Goal: Task Accomplishment & Management: Complete application form

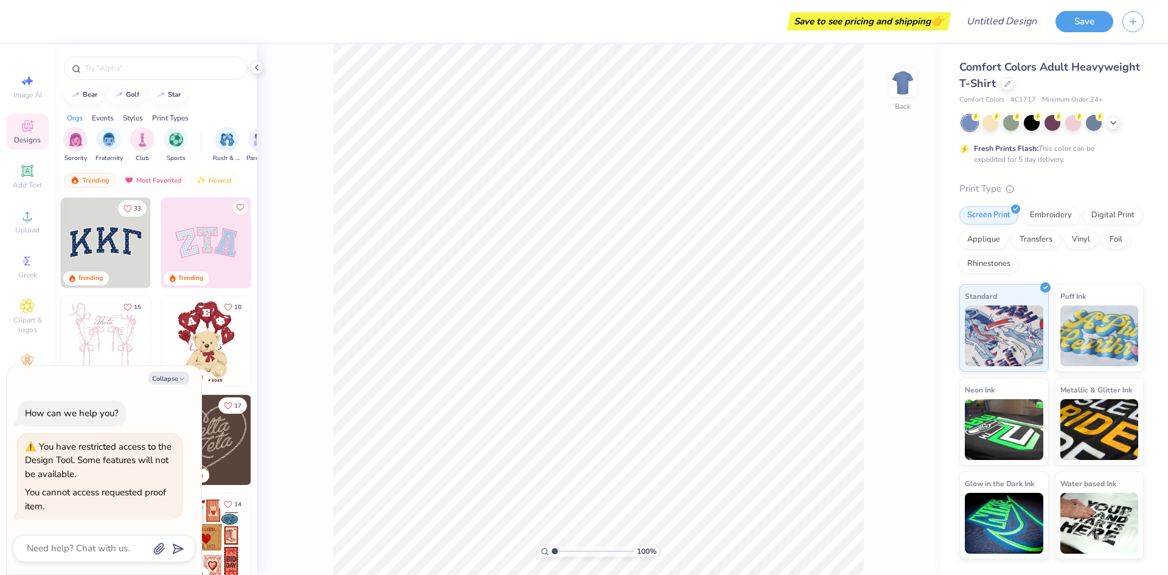
type textarea "x"
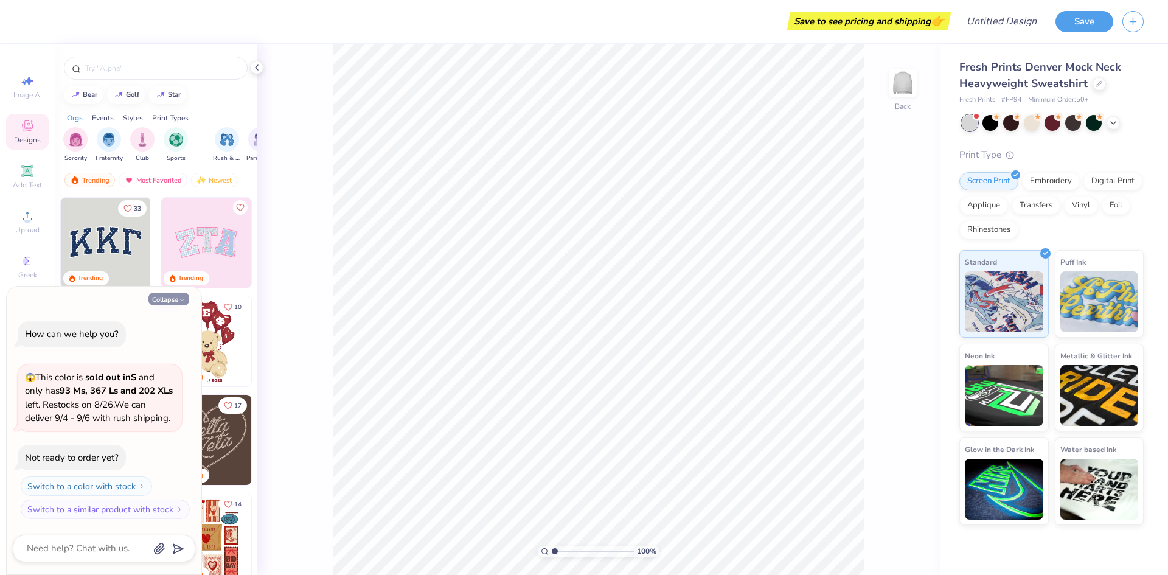
click at [177, 297] on button "Collapse" at bounding box center [168, 298] width 41 height 13
type textarea "x"
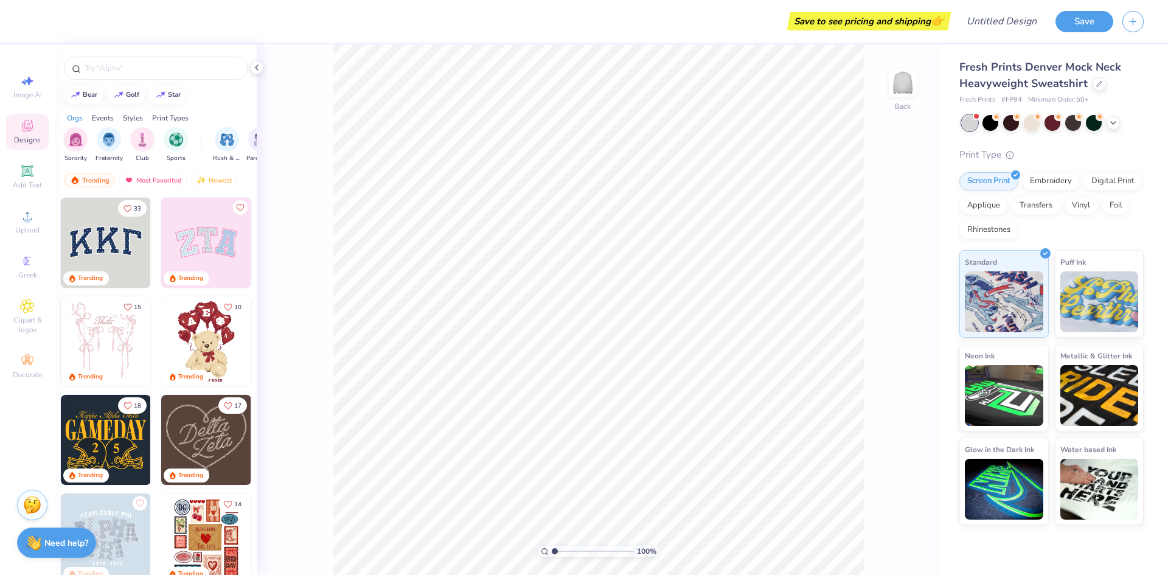
click at [320, 153] on div "100 % Back" at bounding box center [598, 309] width 683 height 530
click at [255, 69] on icon at bounding box center [257, 68] width 10 height 10
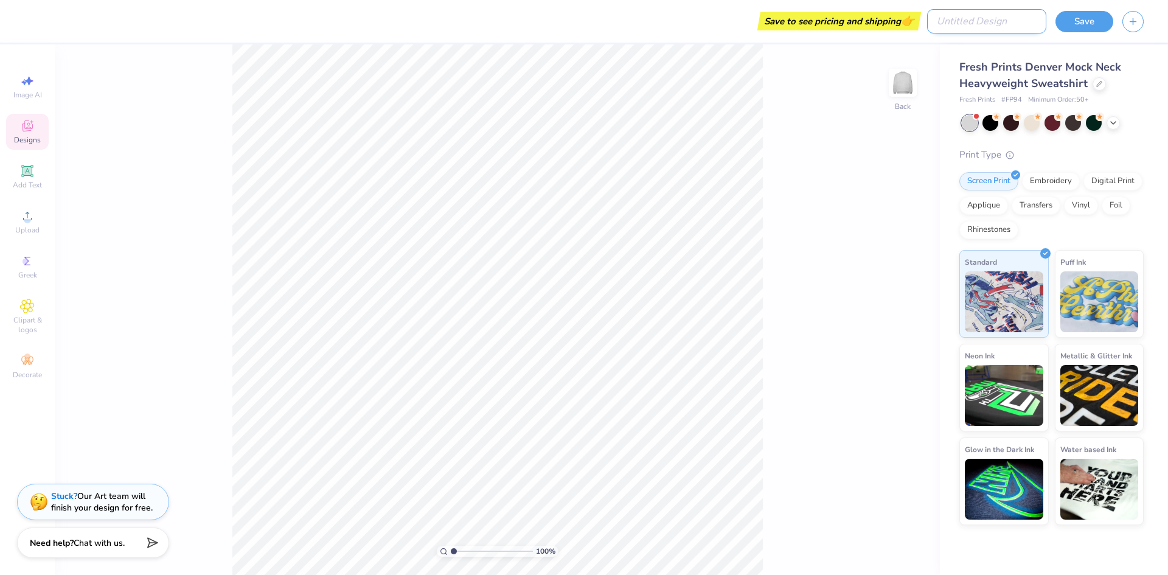
click at [978, 21] on input "Design Title" at bounding box center [986, 21] width 119 height 24
type input "strat"
click at [1071, 14] on button "Save" at bounding box center [1084, 19] width 58 height 21
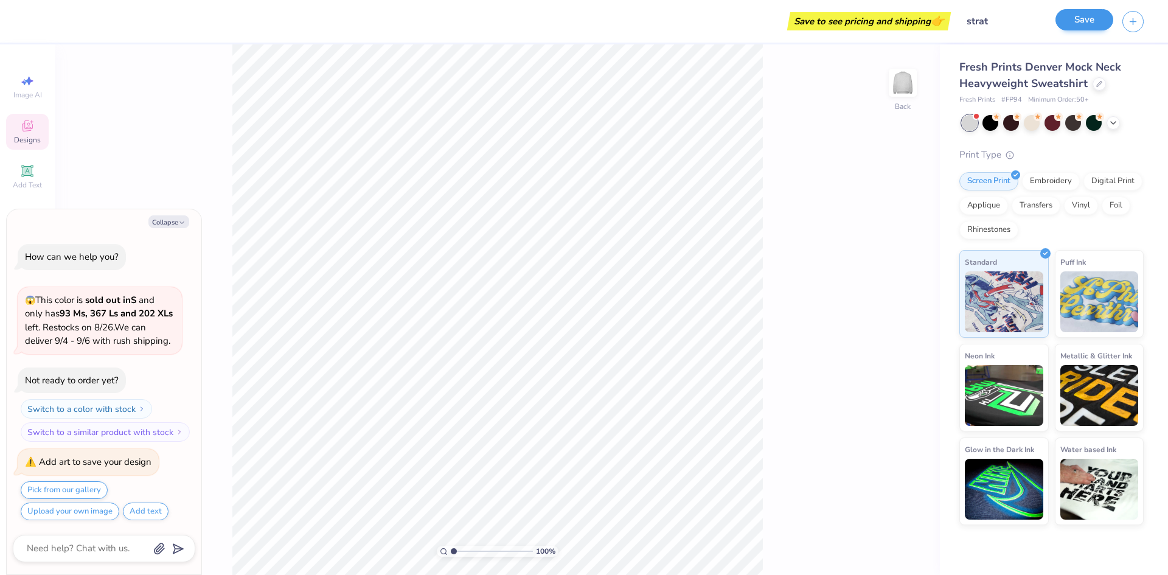
scroll to position [1, 0]
click at [1072, 16] on button "Save" at bounding box center [1084, 19] width 58 height 21
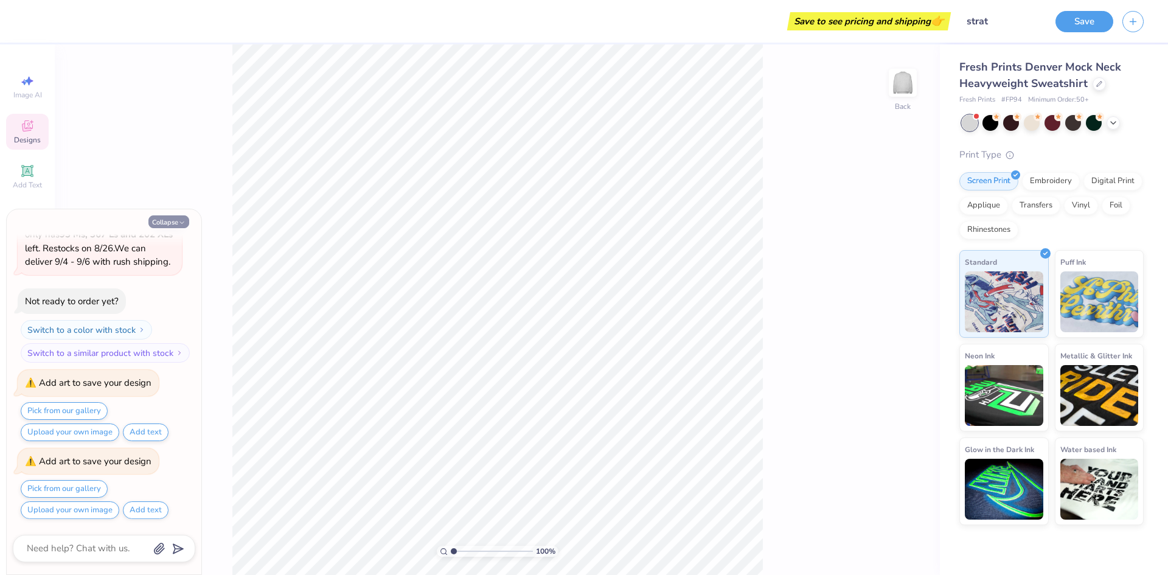
click at [173, 220] on button "Collapse" at bounding box center [168, 221] width 41 height 13
type textarea "x"
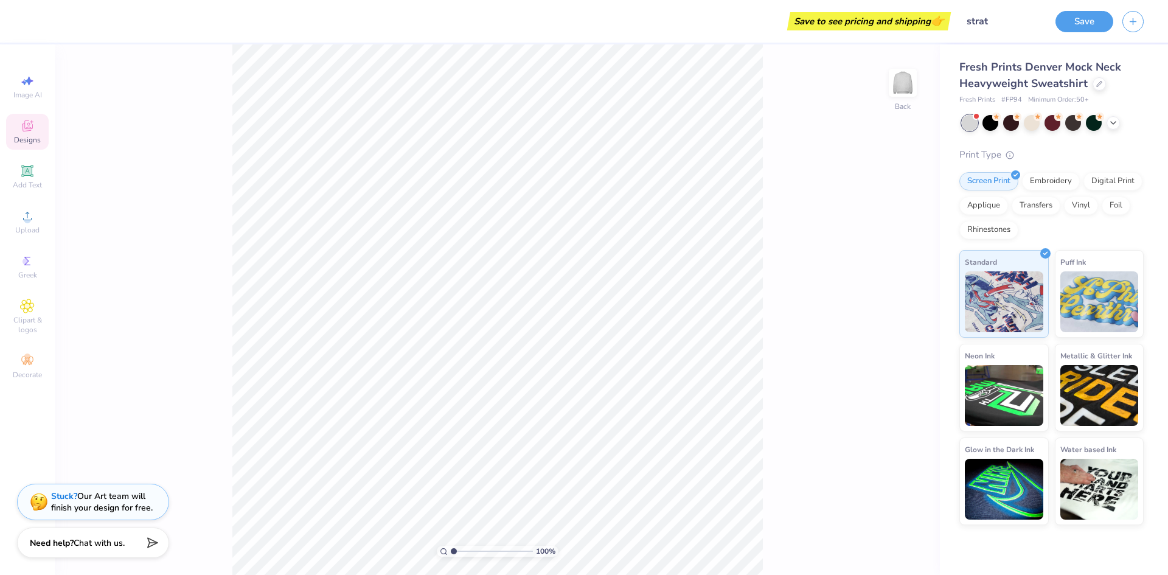
click at [840, 7] on div "Save to see pricing and shipping 👉" at bounding box center [490, 21] width 914 height 43
click at [28, 216] on circle at bounding box center [27, 219] width 7 height 7
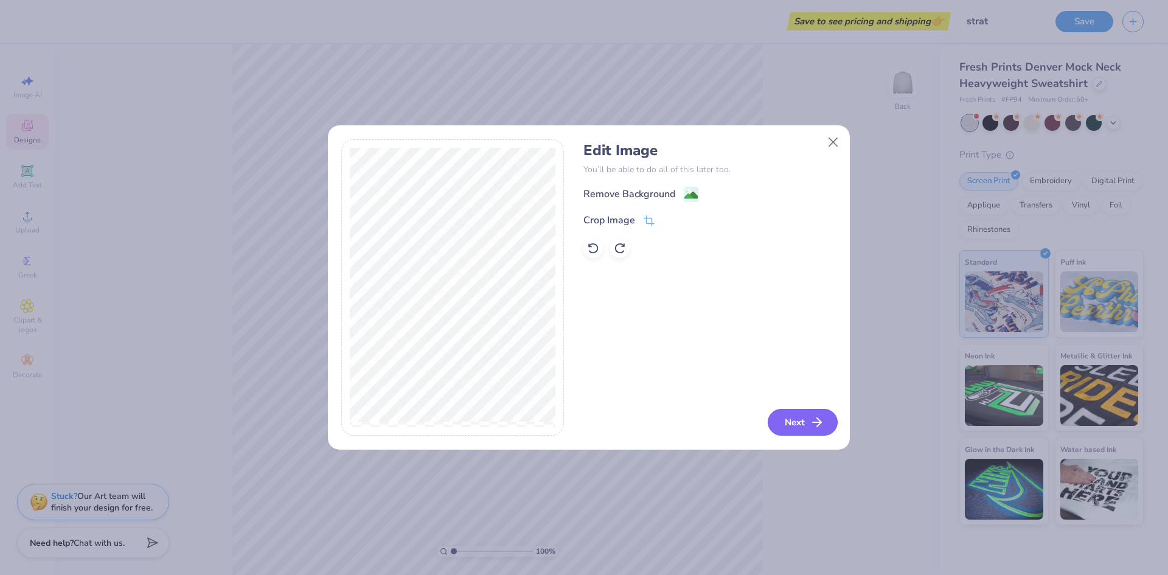
click at [797, 420] on button "Next" at bounding box center [802, 422] width 70 height 27
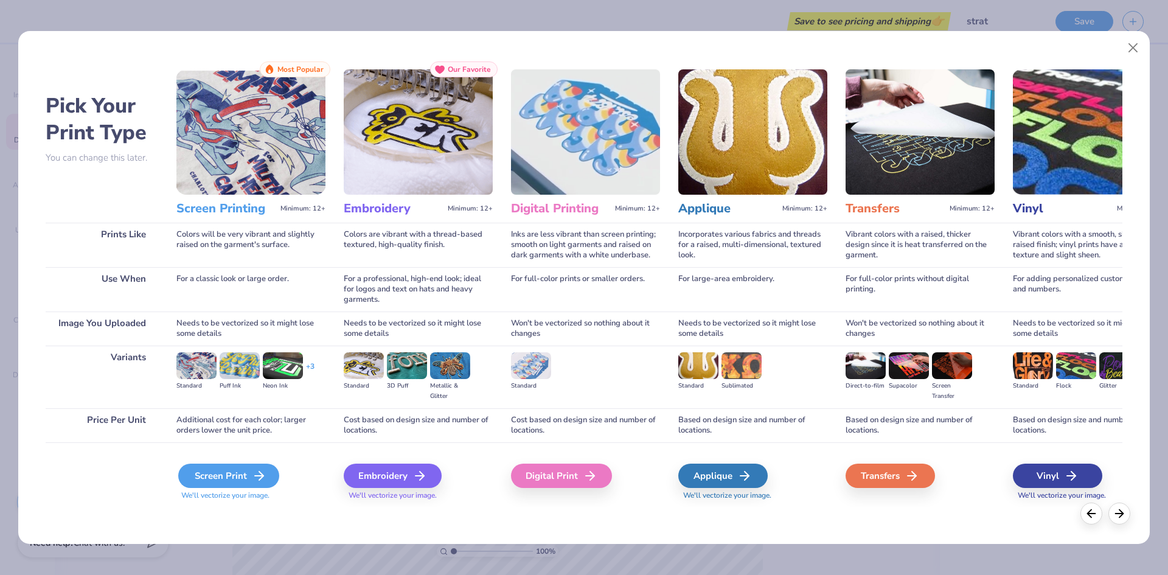
click at [257, 472] on icon at bounding box center [259, 475] width 15 height 15
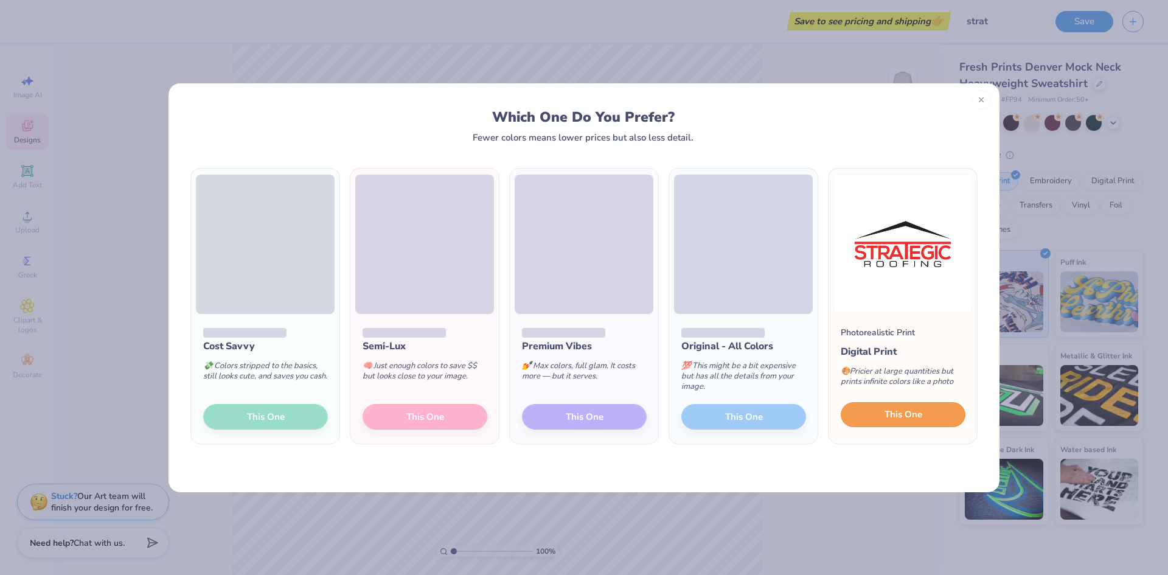
click at [912, 419] on span "This One" at bounding box center [903, 414] width 38 height 14
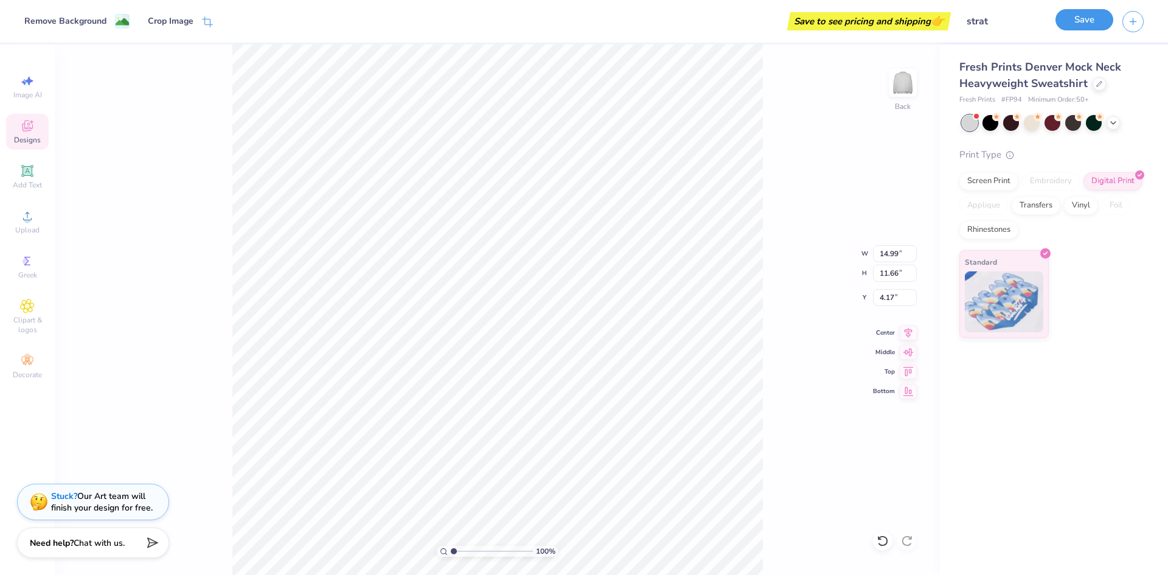
click at [1071, 18] on button "Save" at bounding box center [1084, 19] width 58 height 21
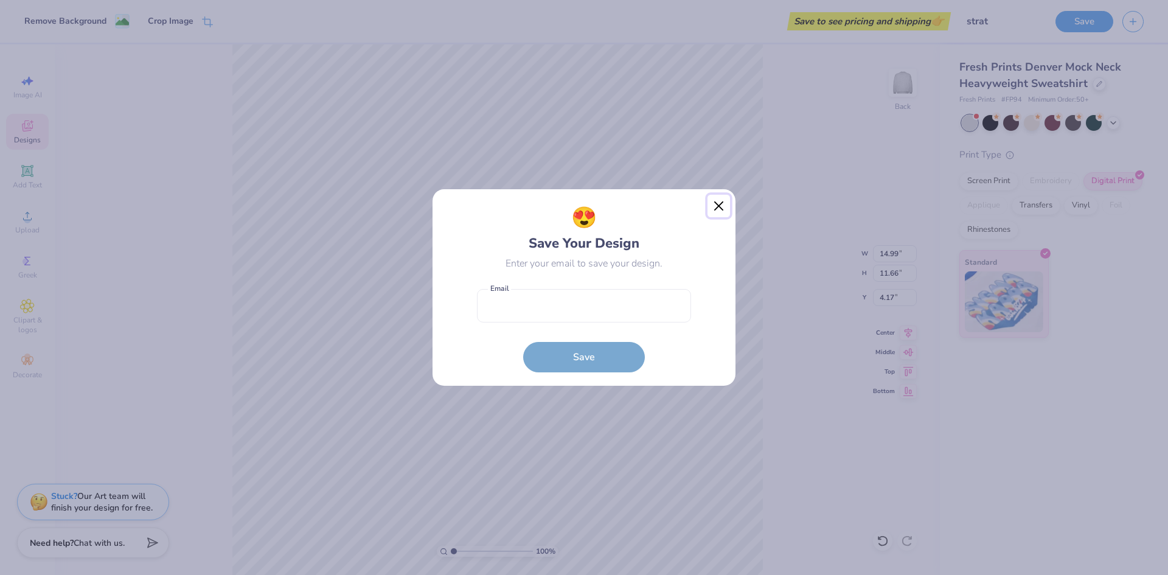
click at [723, 204] on button "Close" at bounding box center [718, 206] width 23 height 23
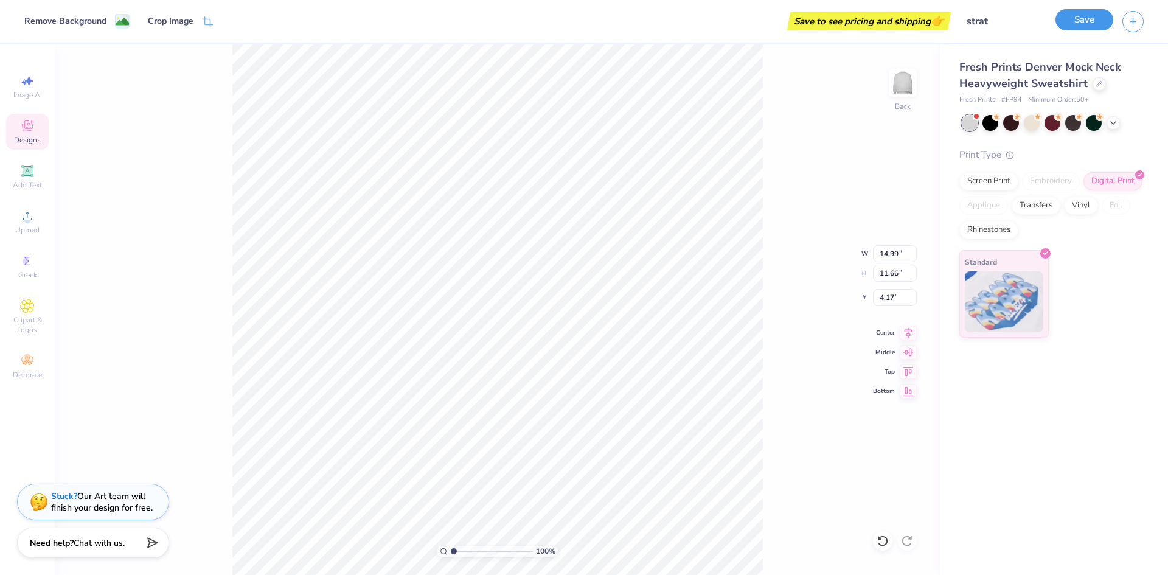
click at [1075, 22] on button "Save" at bounding box center [1084, 19] width 58 height 21
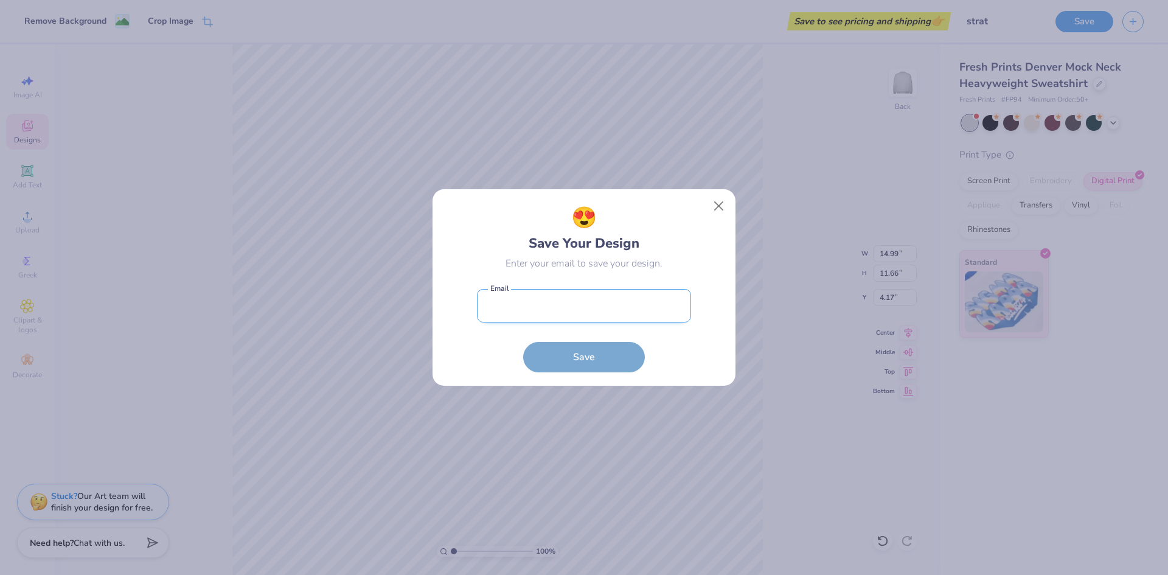
click at [548, 297] on input "email" at bounding box center [584, 305] width 214 height 33
type input "[EMAIL_ADDRESS][DOMAIN_NAME]"
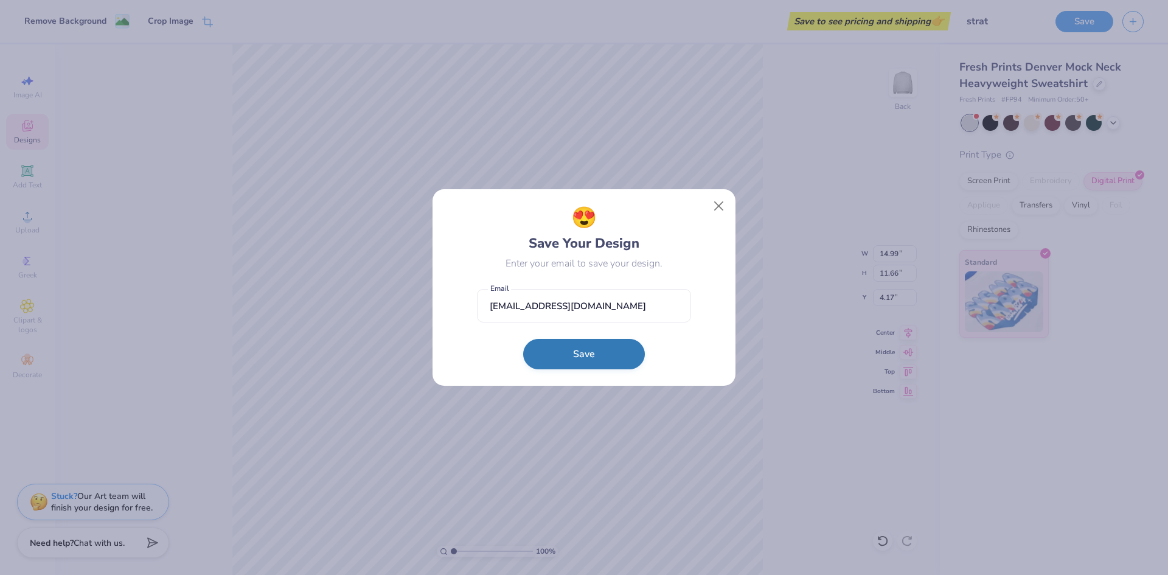
click at [596, 361] on button "Save" at bounding box center [584, 354] width 122 height 30
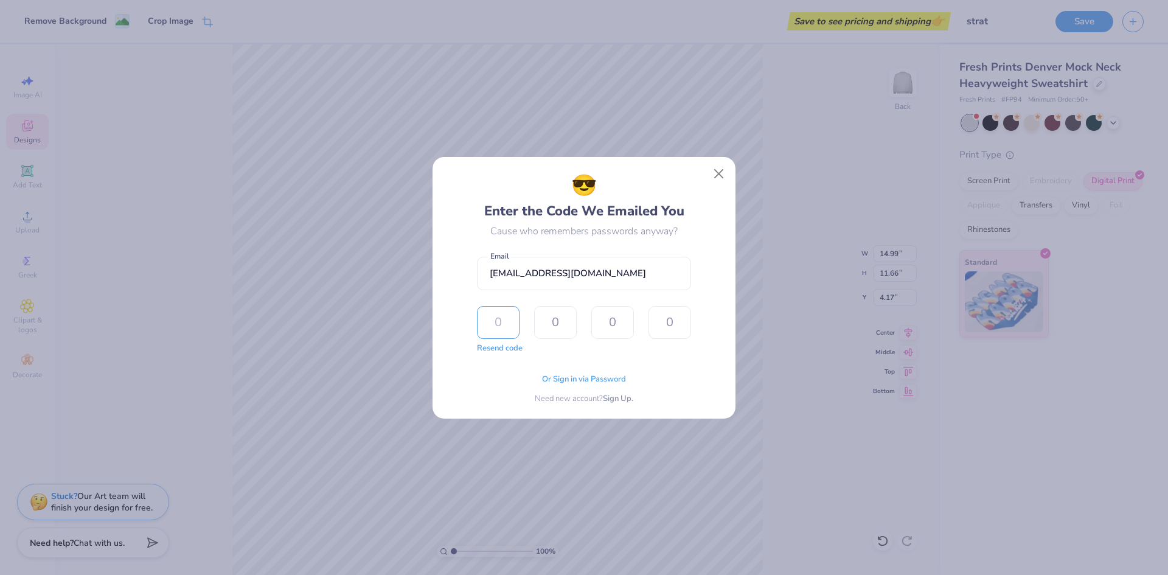
type input "9"
type input "5"
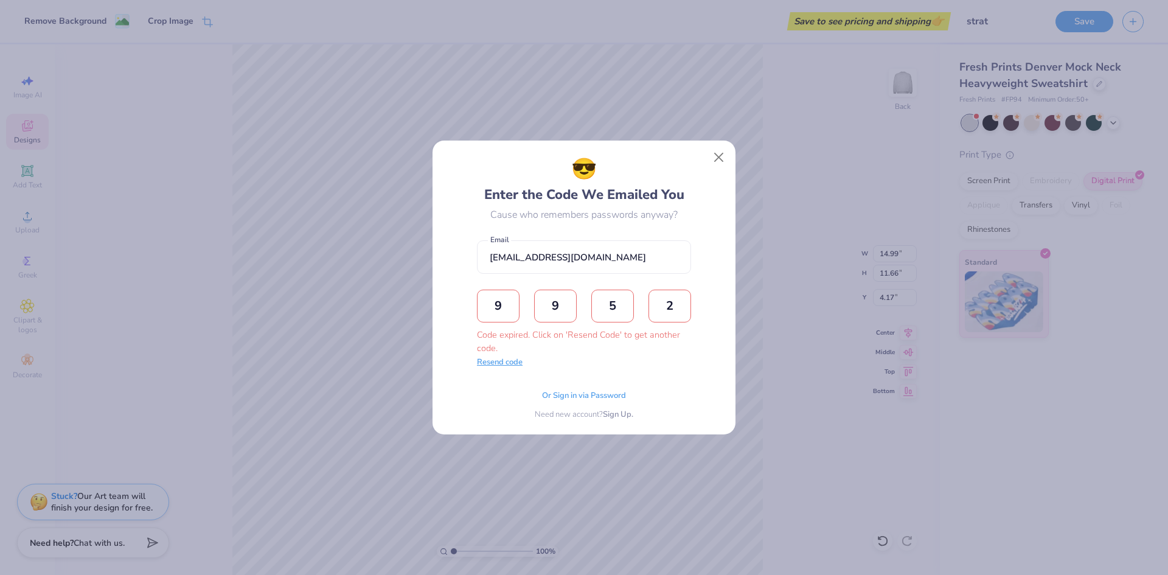
type input "2"
click at [496, 367] on button "Resend code" at bounding box center [500, 362] width 46 height 12
click at [492, 308] on input "text" at bounding box center [498, 305] width 43 height 33
type input "7"
type input "3"
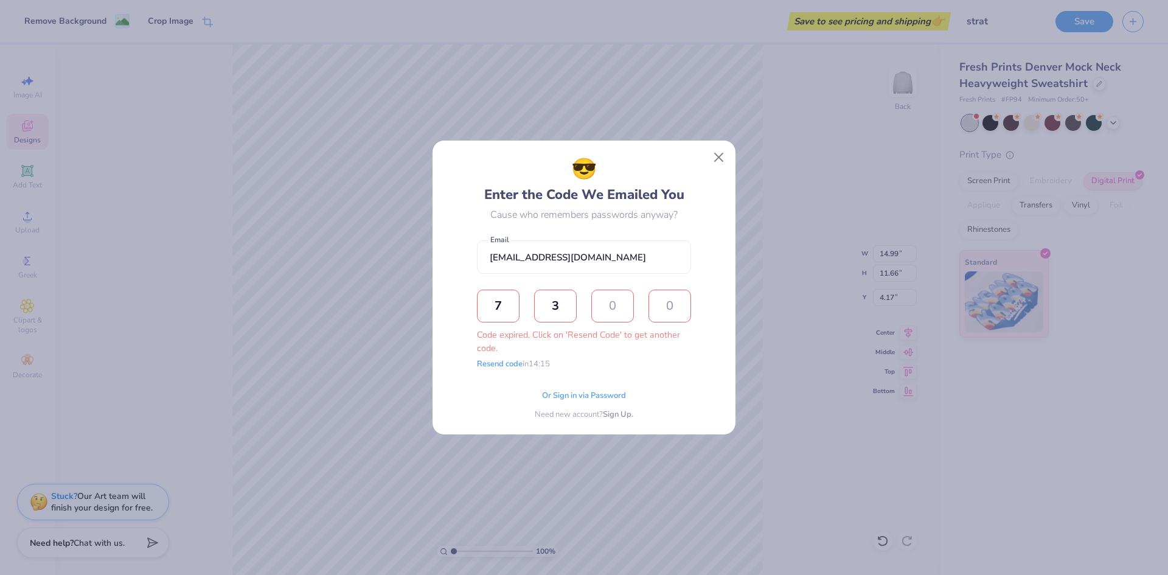
type input "8"
type input "1"
drag, startPoint x: 715, startPoint y: 156, endPoint x: 733, endPoint y: 154, distance: 18.3
click at [717, 155] on button "Close" at bounding box center [718, 157] width 23 height 23
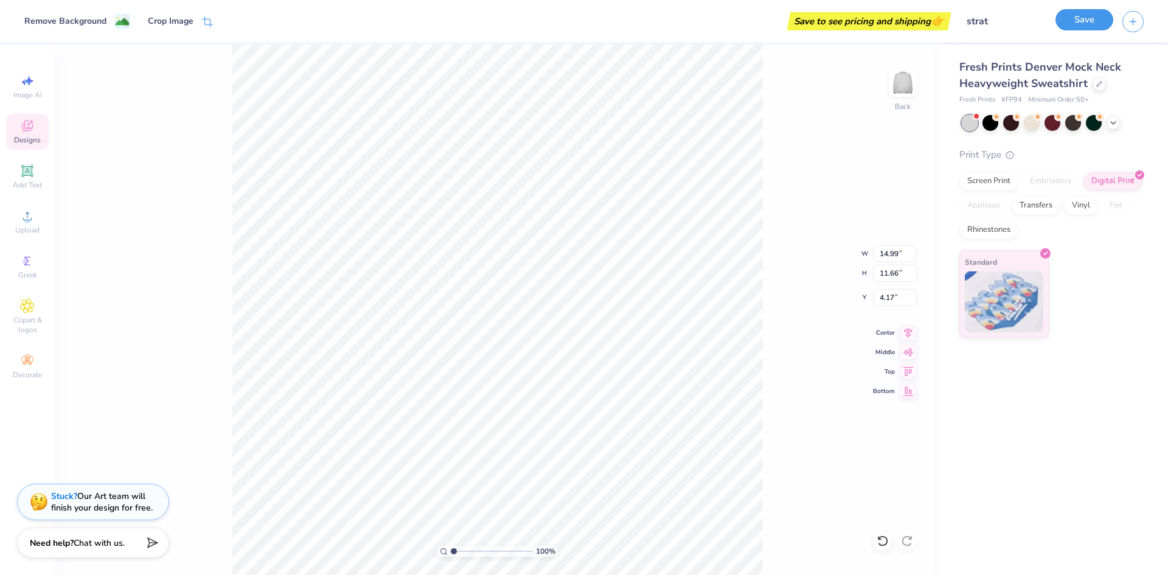
click at [1083, 25] on button "Save" at bounding box center [1084, 19] width 58 height 21
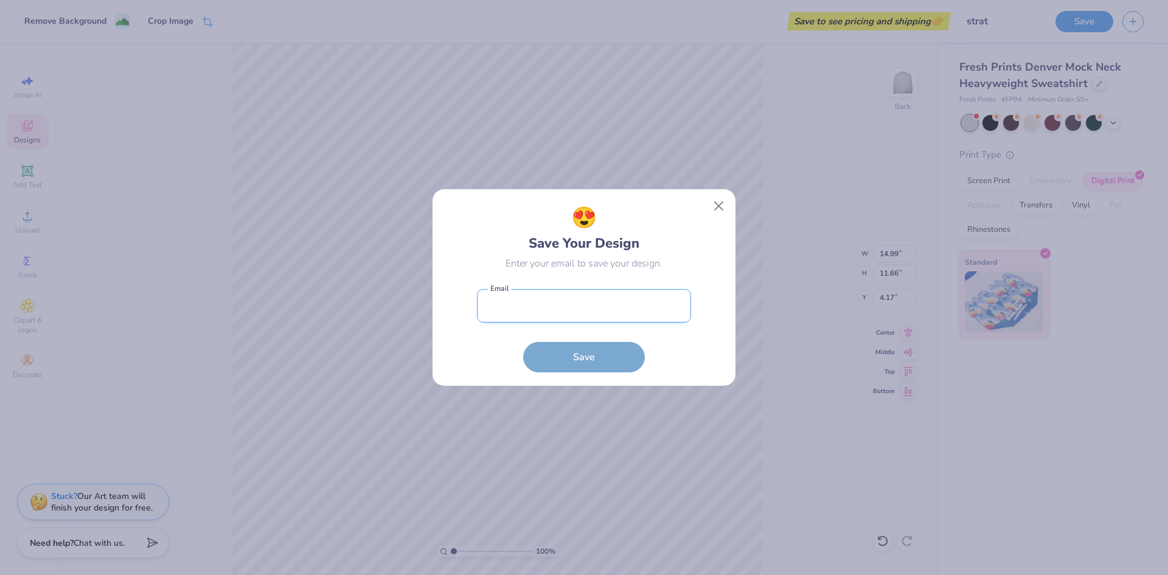
click at [623, 308] on input "email" at bounding box center [584, 305] width 214 height 33
type input "[EMAIL_ADDRESS][DOMAIN_NAME]"
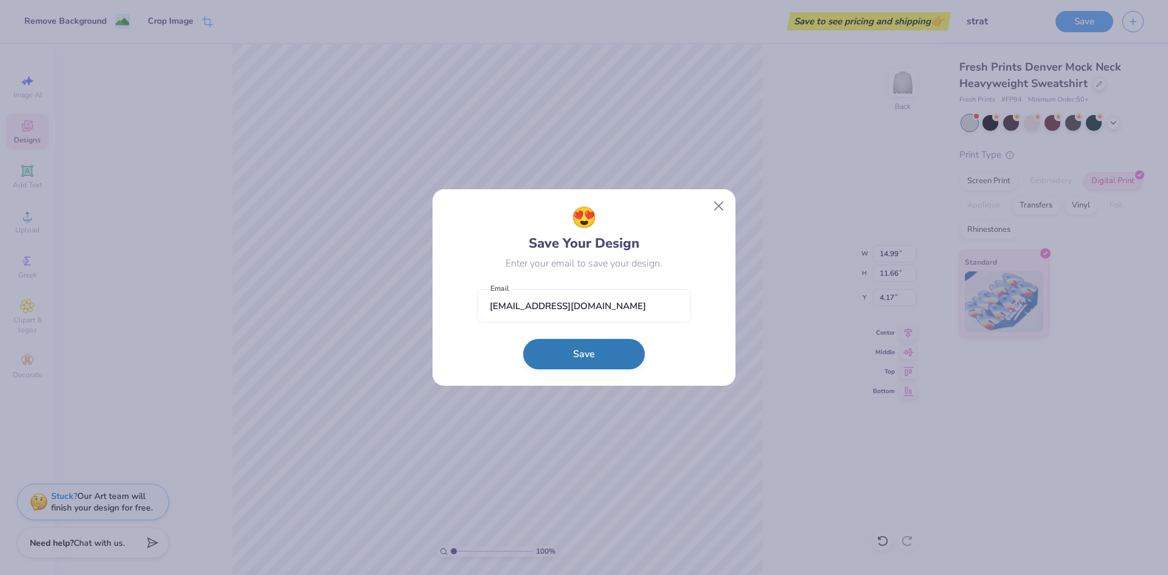
click at [604, 364] on button "Save" at bounding box center [584, 354] width 122 height 30
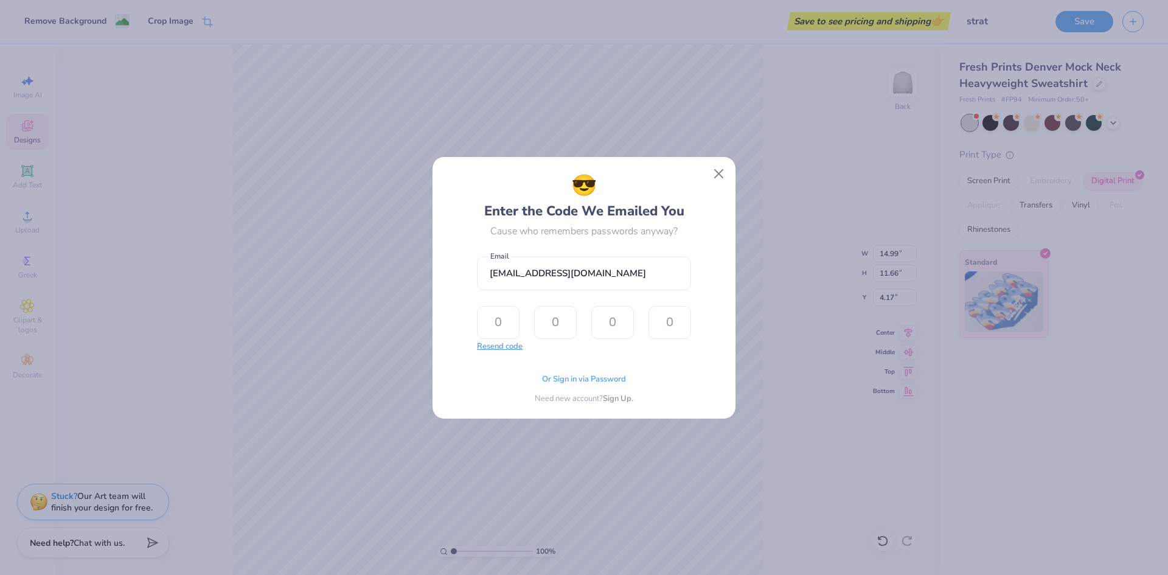
click at [493, 344] on button "Resend code" at bounding box center [500, 347] width 46 height 12
drag, startPoint x: 719, startPoint y: 169, endPoint x: 721, endPoint y: 46, distance: 122.9
click at [718, 168] on button "Close" at bounding box center [718, 173] width 23 height 23
